Goal: Task Accomplishment & Management: Manage account settings

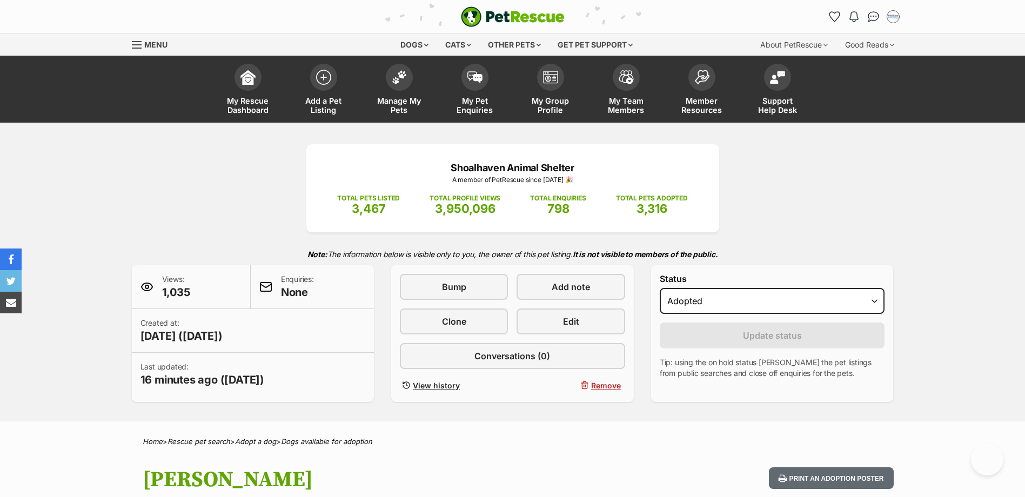
select select "rehomed"
click at [932, 165] on div "Shoalhaven Animal Shelter A member of PetRescue since 2018 🎉 TOTAL PETS LISTED …" at bounding box center [512, 272] width 1025 height 299
select select "rehomed"
click at [408, 87] on link "Manage My Pets" at bounding box center [399, 90] width 76 height 64
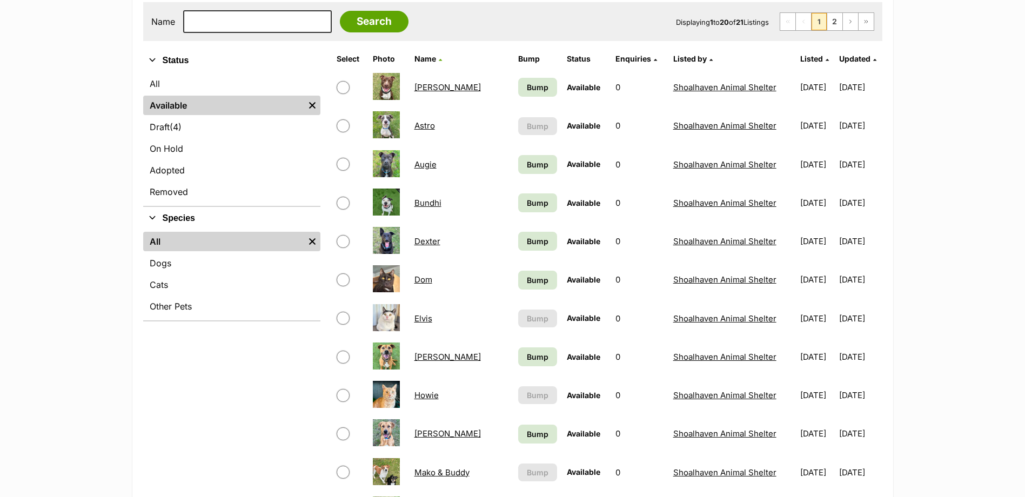
scroll to position [216, 0]
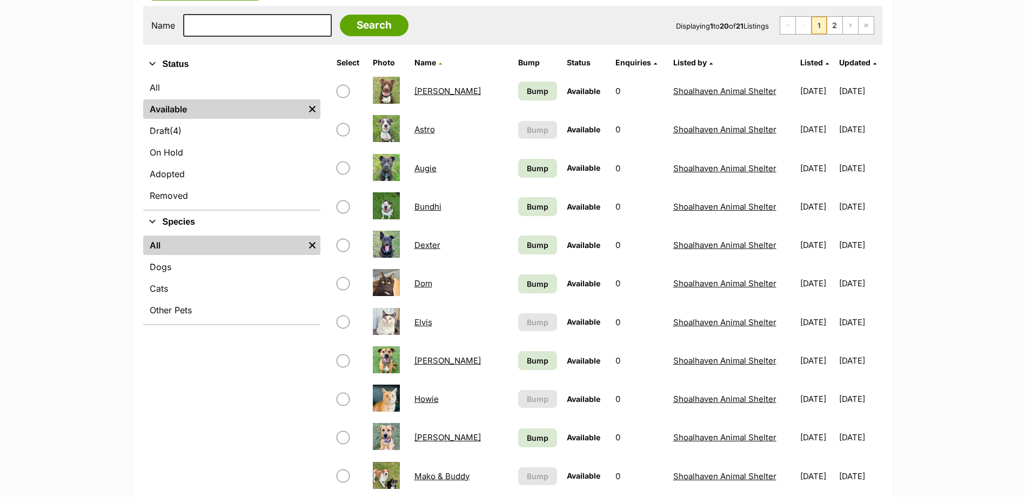
click at [253, 347] on div "Refine your search Status All Available Remove filter Draft (4) Items On Hold A…" at bounding box center [231, 498] width 177 height 891
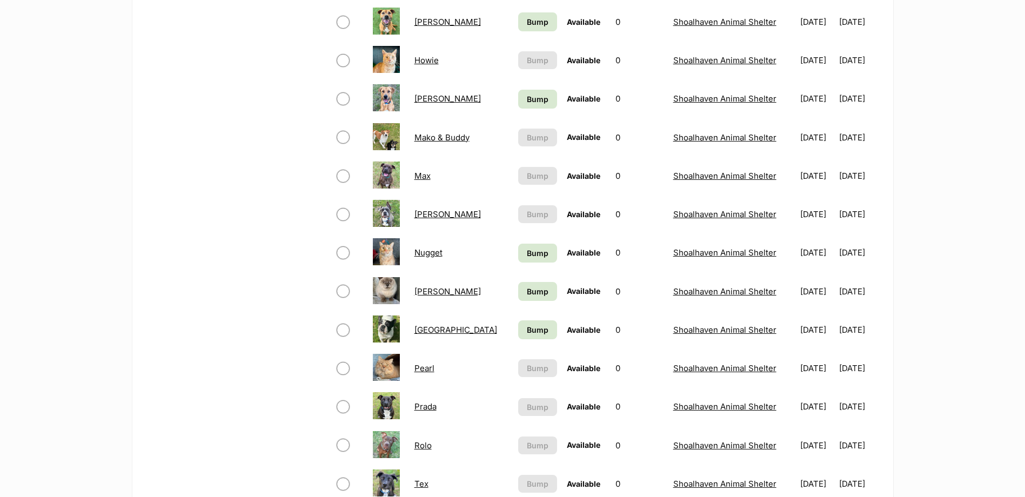
scroll to position [702, 0]
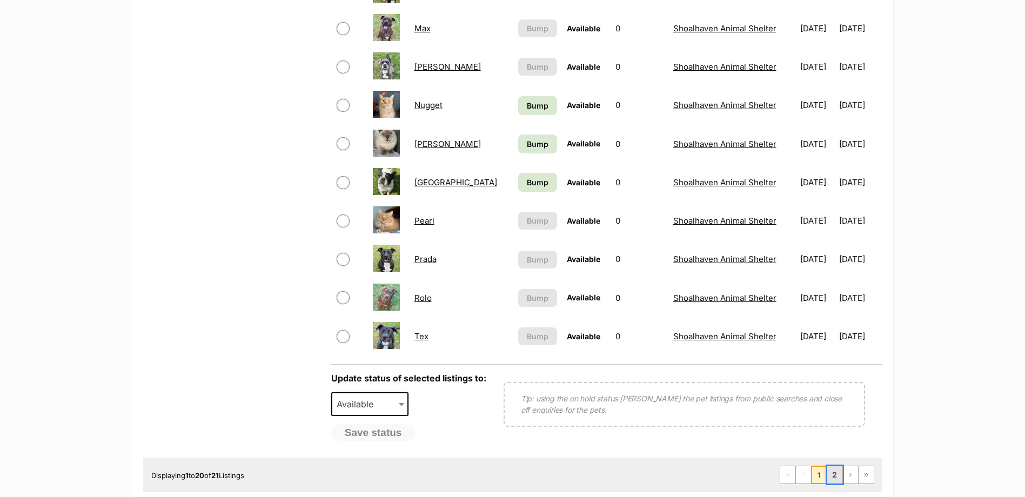
click at [832, 474] on link "2" at bounding box center [834, 474] width 15 height 17
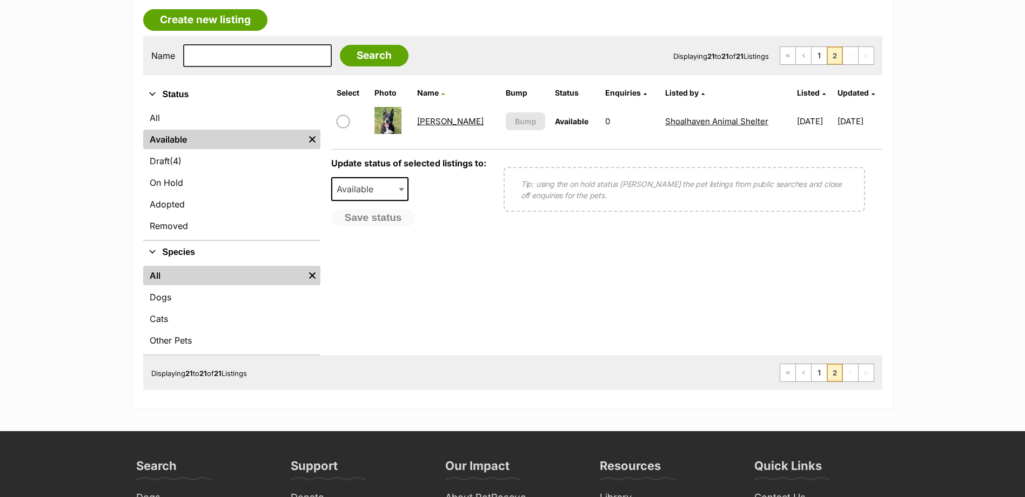
scroll to position [324, 0]
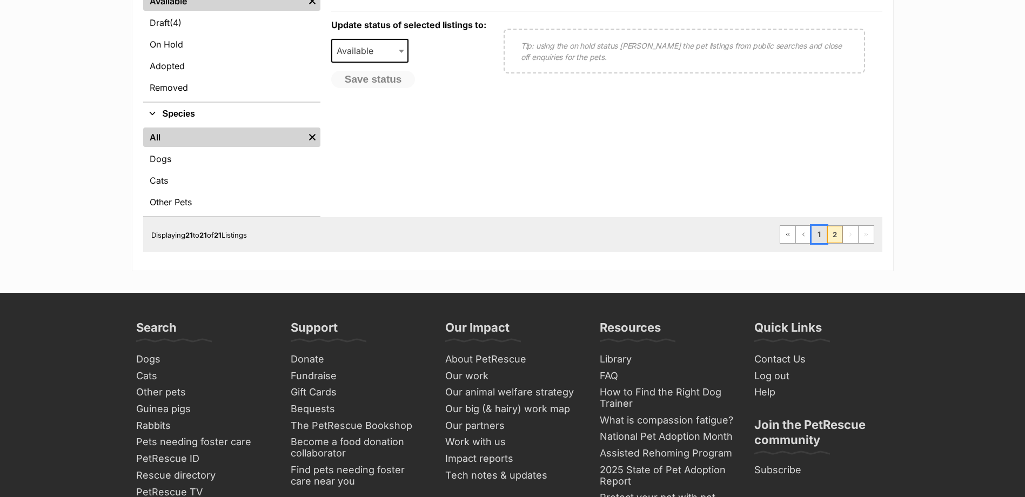
click at [813, 233] on link "1" at bounding box center [818, 234] width 15 height 17
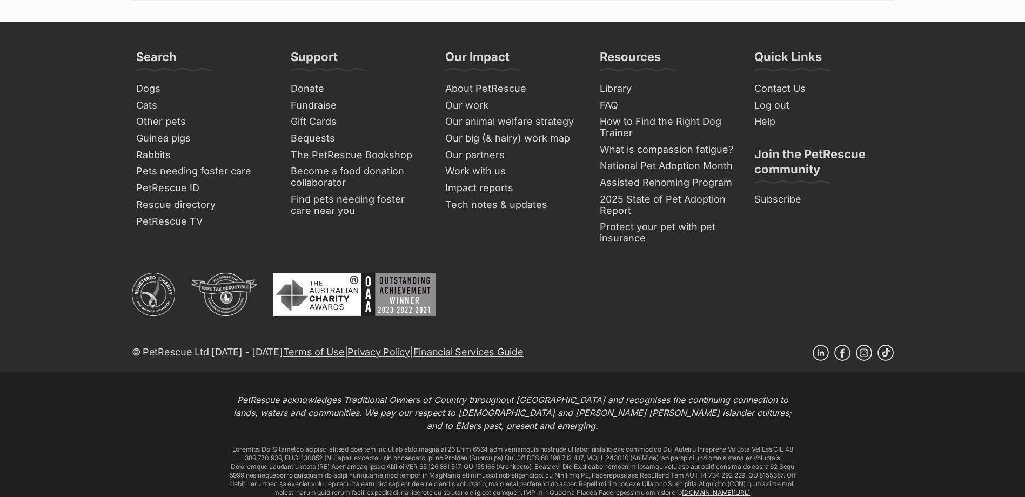
scroll to position [659, 0]
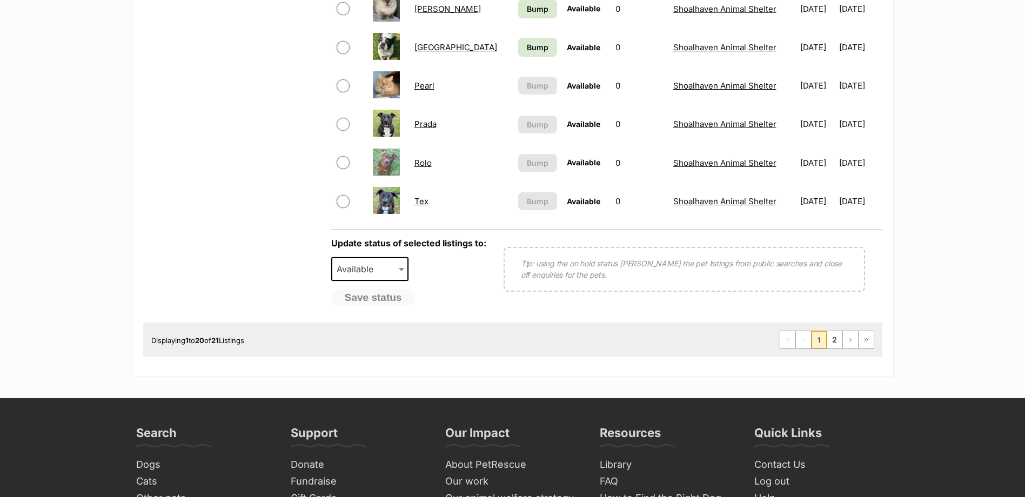
scroll to position [702, 0]
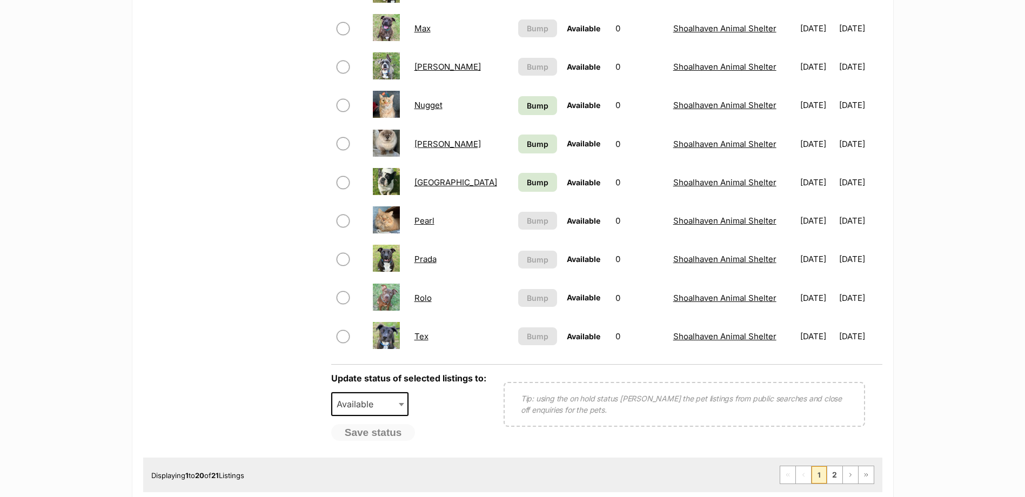
drag, startPoint x: 239, startPoint y: 112, endPoint x: 256, endPoint y: 84, distance: 32.2
click at [251, 96] on div "Refine your search Status All Available Remove filter Draft (4) Items On Hold A…" at bounding box center [231, 12] width 177 height 891
click at [441, 226] on div "Refine your search Status All Available Remove filter Draft (4) Items On Hold A…" at bounding box center [512, 12] width 739 height 891
drag, startPoint x: 441, startPoint y: 226, endPoint x: 427, endPoint y: 181, distance: 47.7
click at [427, 181] on link "[GEOGRAPHIC_DATA]" at bounding box center [455, 182] width 83 height 10
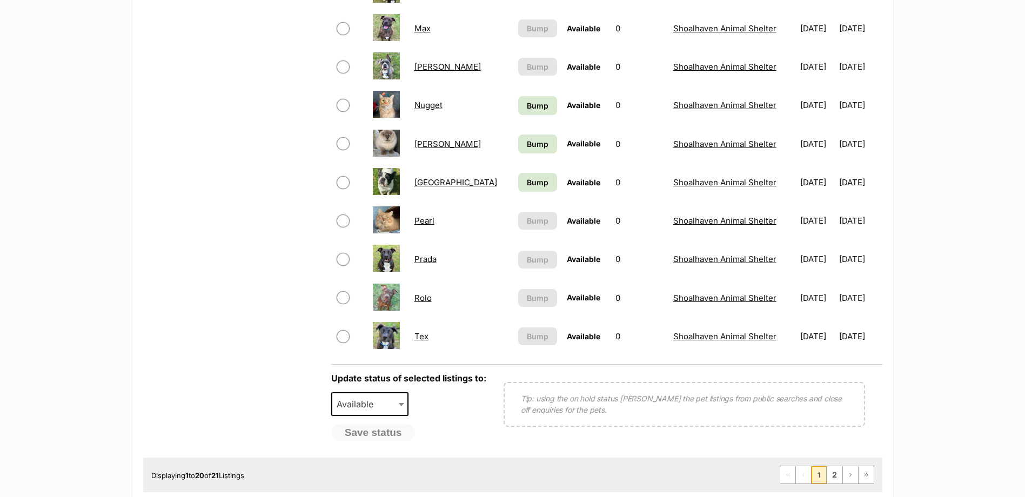
click at [285, 137] on div "Refine your search Status All Available Remove filter Draft (4) Items On Hold A…" at bounding box center [231, 12] width 177 height 891
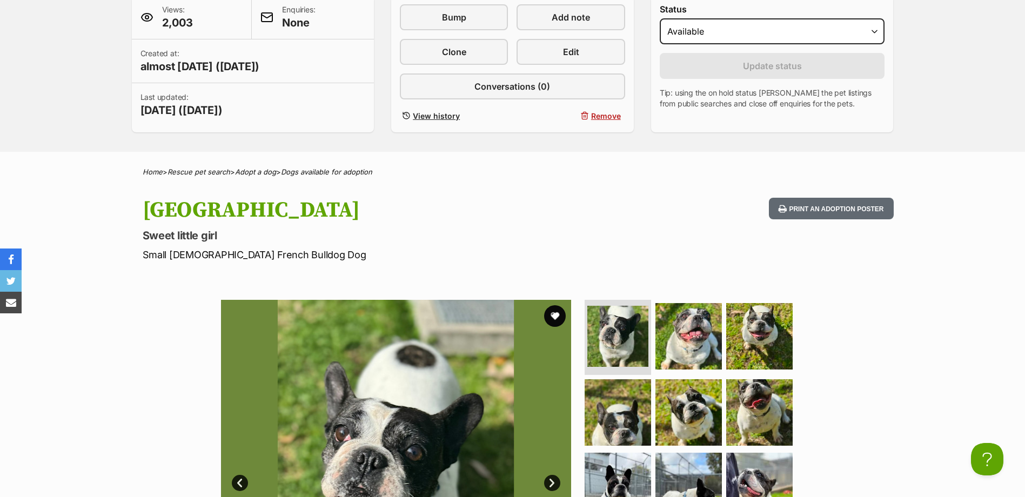
scroll to position [162, 0]
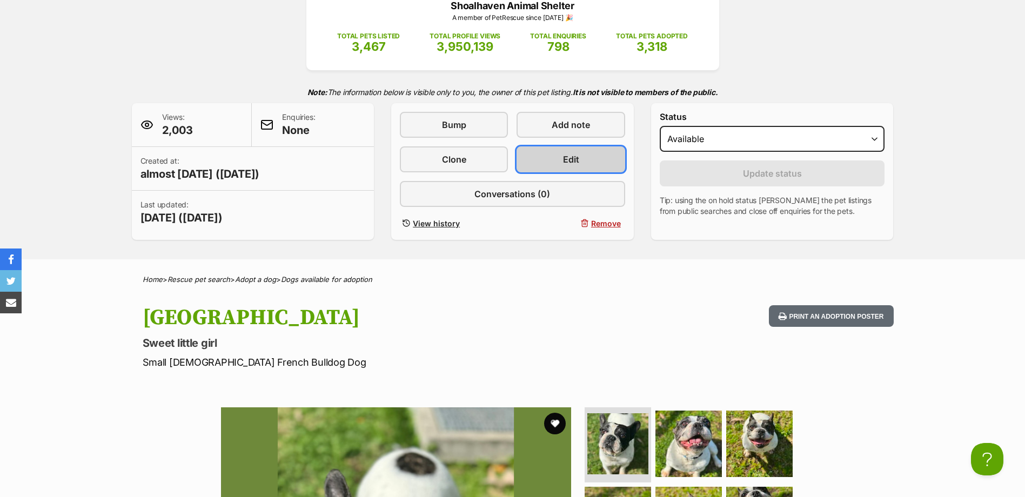
click at [570, 164] on span "Edit" at bounding box center [571, 159] width 16 height 13
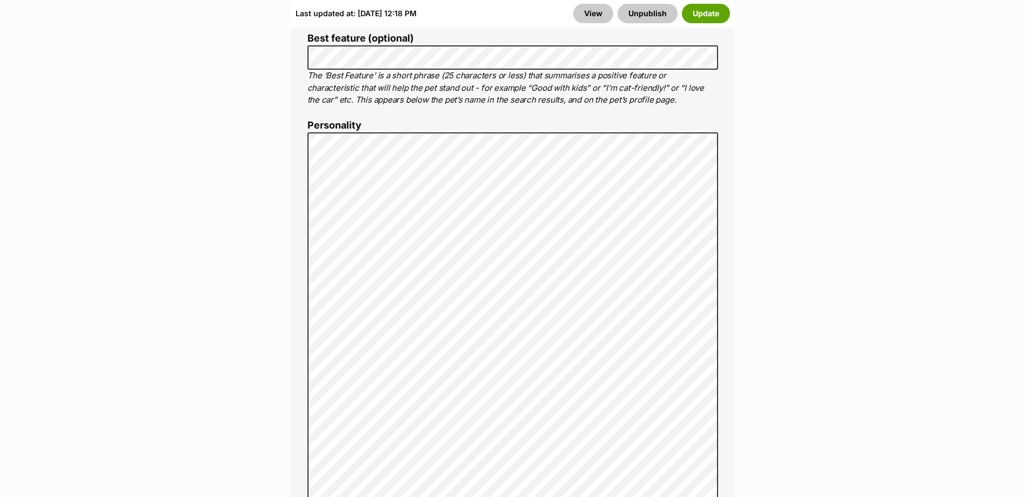
scroll to position [918, 0]
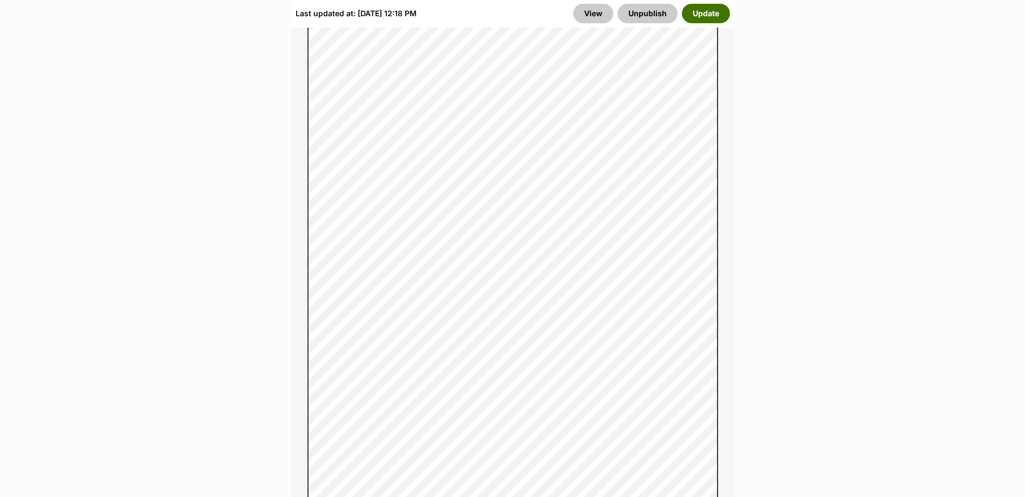
click at [710, 16] on button "Update" at bounding box center [706, 13] width 48 height 19
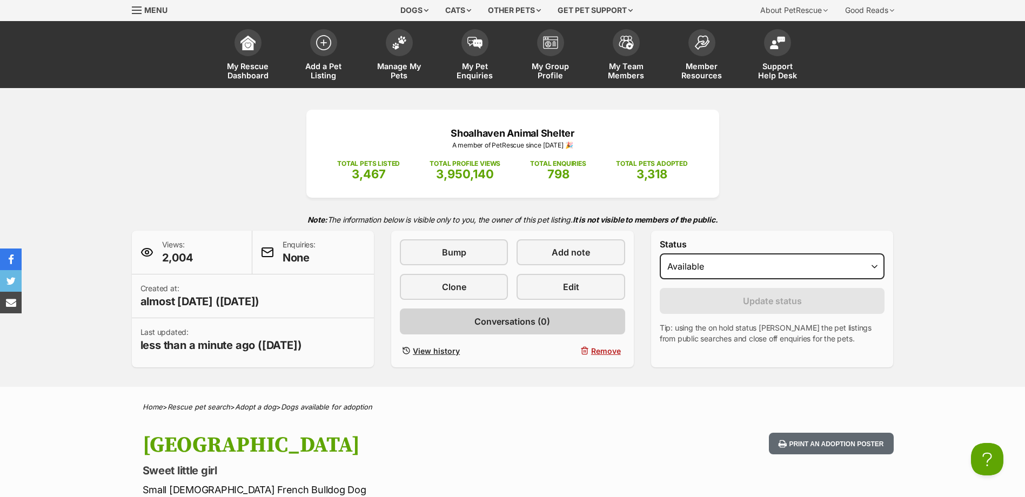
scroll to position [54, 0]
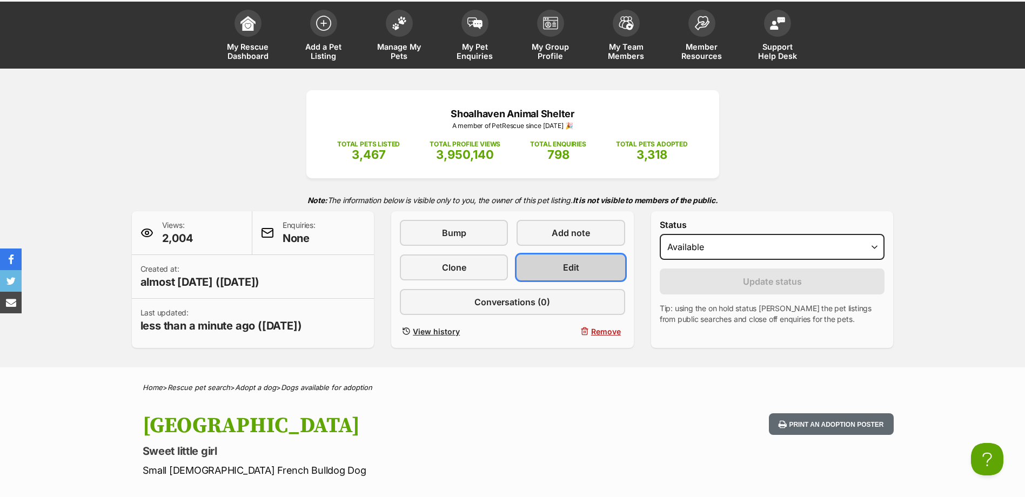
click at [595, 274] on link "Edit" at bounding box center [570, 267] width 108 height 26
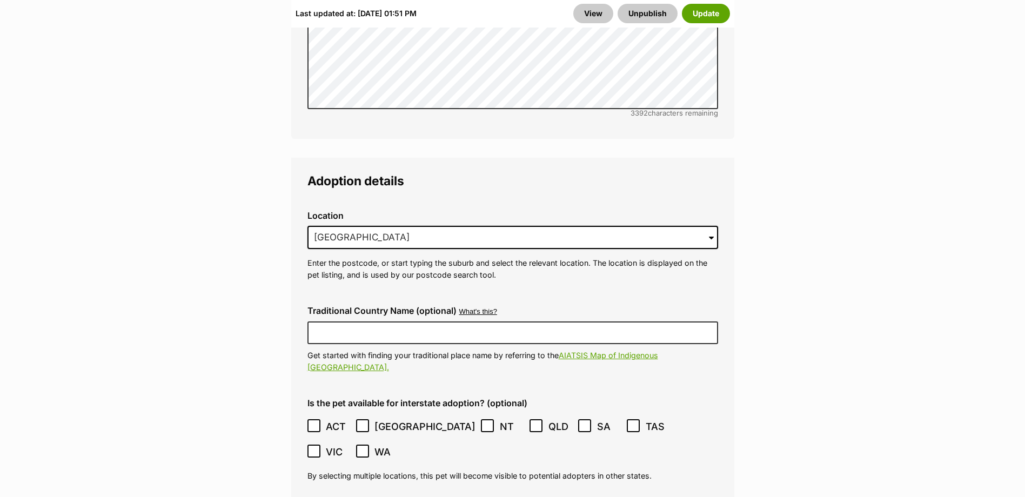
scroll to position [3295, 0]
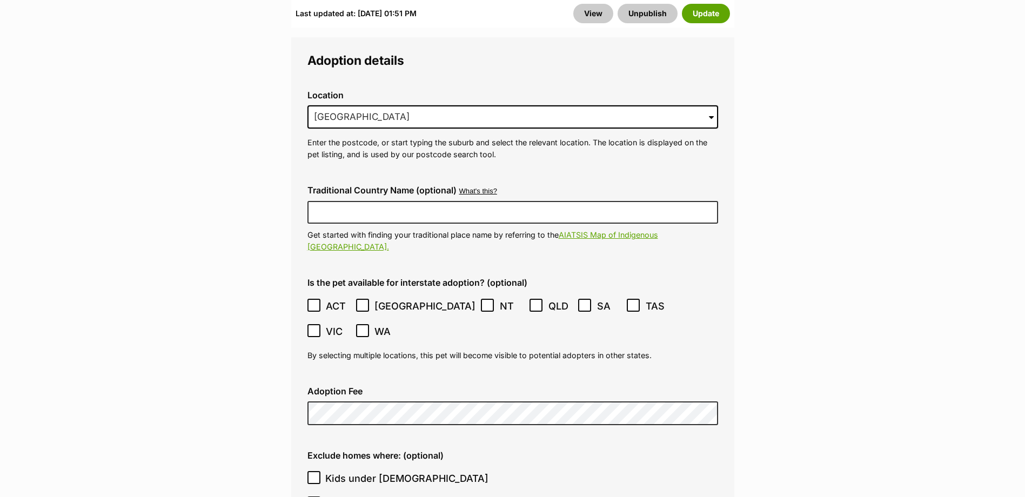
checkbox input "true"
click at [712, 25] on div "Last updated at: [DATE] 01:51 PM View Unpublish Update" at bounding box center [512, 13] width 443 height 28
click at [714, 11] on button "Update" at bounding box center [706, 13] width 48 height 19
